Goal: Information Seeking & Learning: Find contact information

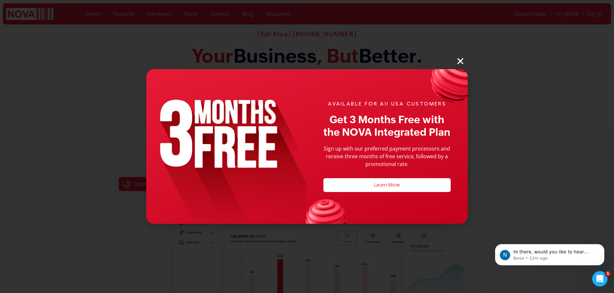
click at [462, 60] on icon "Close" at bounding box center [460, 61] width 8 height 8
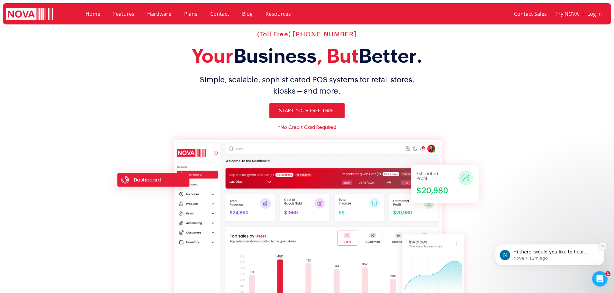
click at [603, 248] on icon "Dismiss notification" at bounding box center [603, 246] width 4 height 4
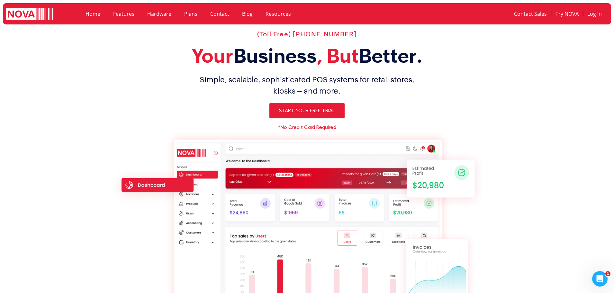
click at [217, 12] on link "Contact" at bounding box center [220, 13] width 32 height 15
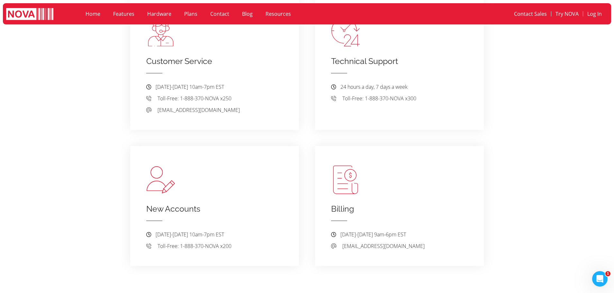
drag, startPoint x: 247, startPoint y: 103, endPoint x: 156, endPoint y: 103, distance: 91.0
click at [156, 106] on li "[EMAIL_ADDRESS][DOMAIN_NAME]" at bounding box center [214, 110] width 137 height 8
copy span "[EMAIL_ADDRESS][DOMAIN_NAME]"
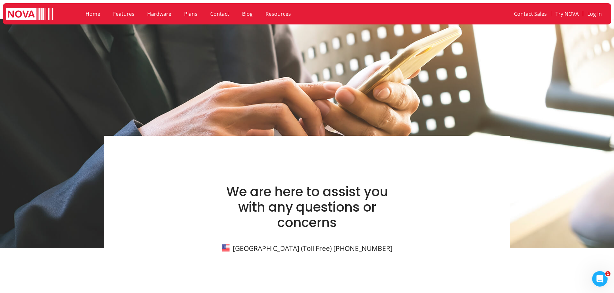
scroll to position [29, 0]
